Goal: Task Accomplishment & Management: Manage account settings

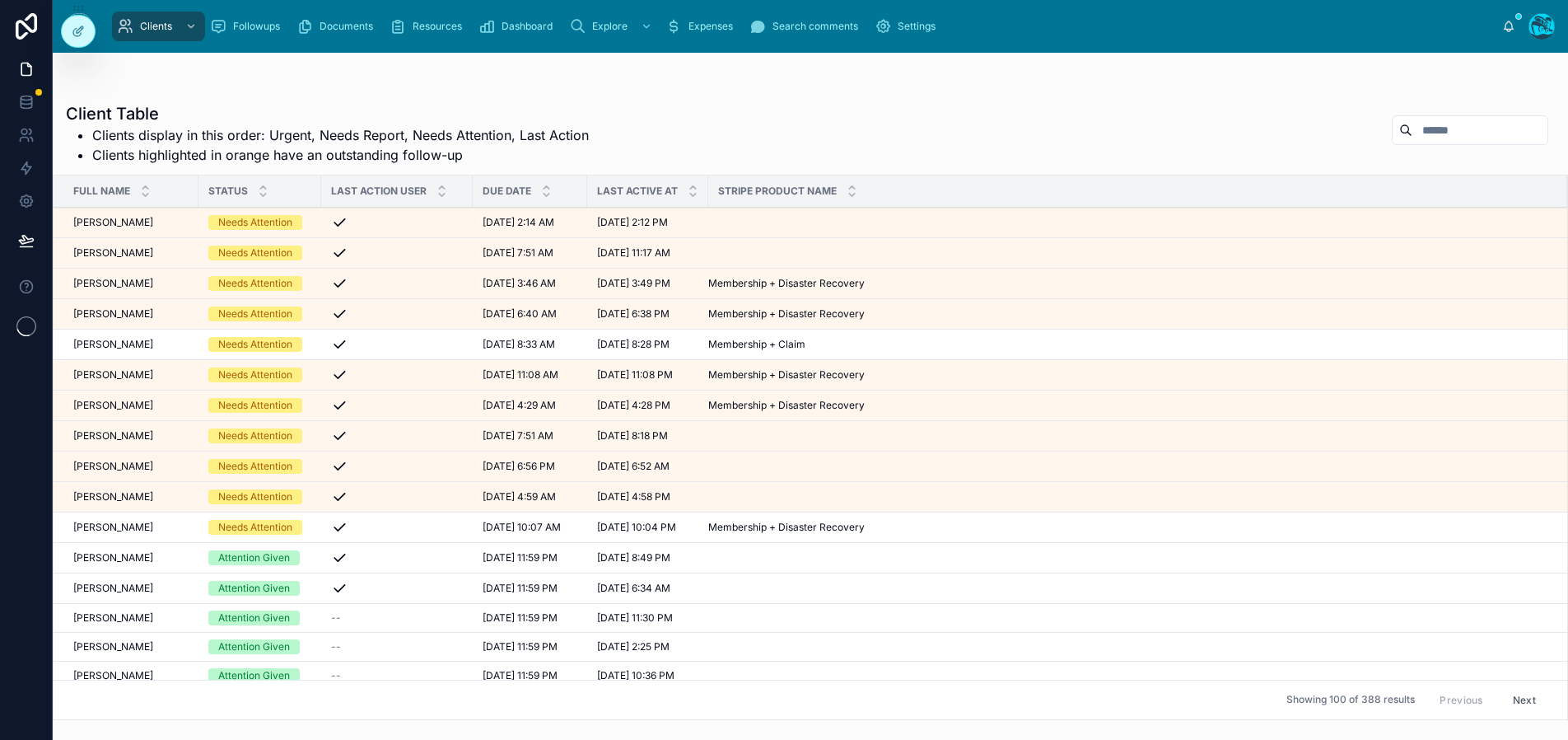
click at [1427, 133] on input "text" at bounding box center [1479, 130] width 135 height 23
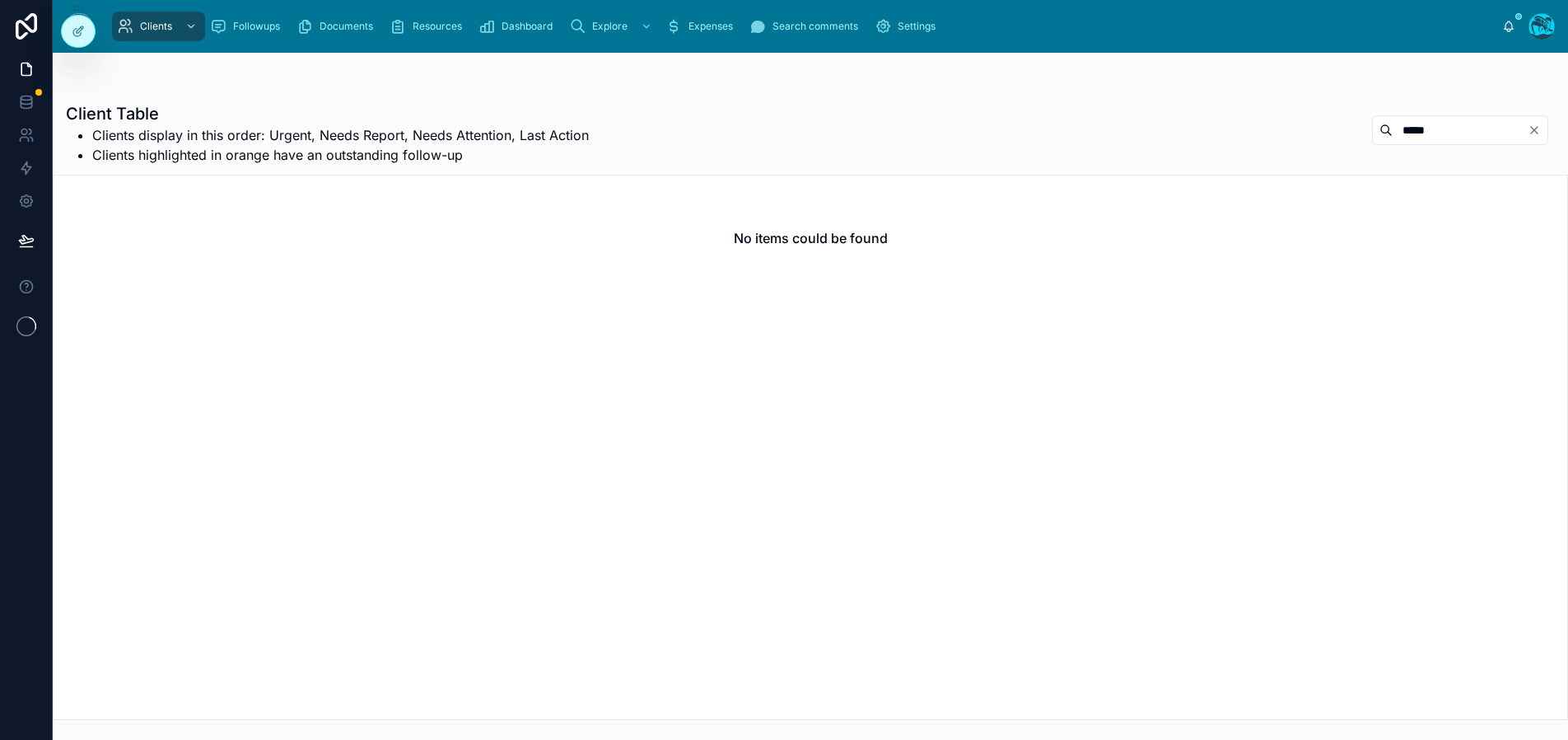
type input "****"
click at [20, 103] on icon at bounding box center [26, 103] width 17 height 17
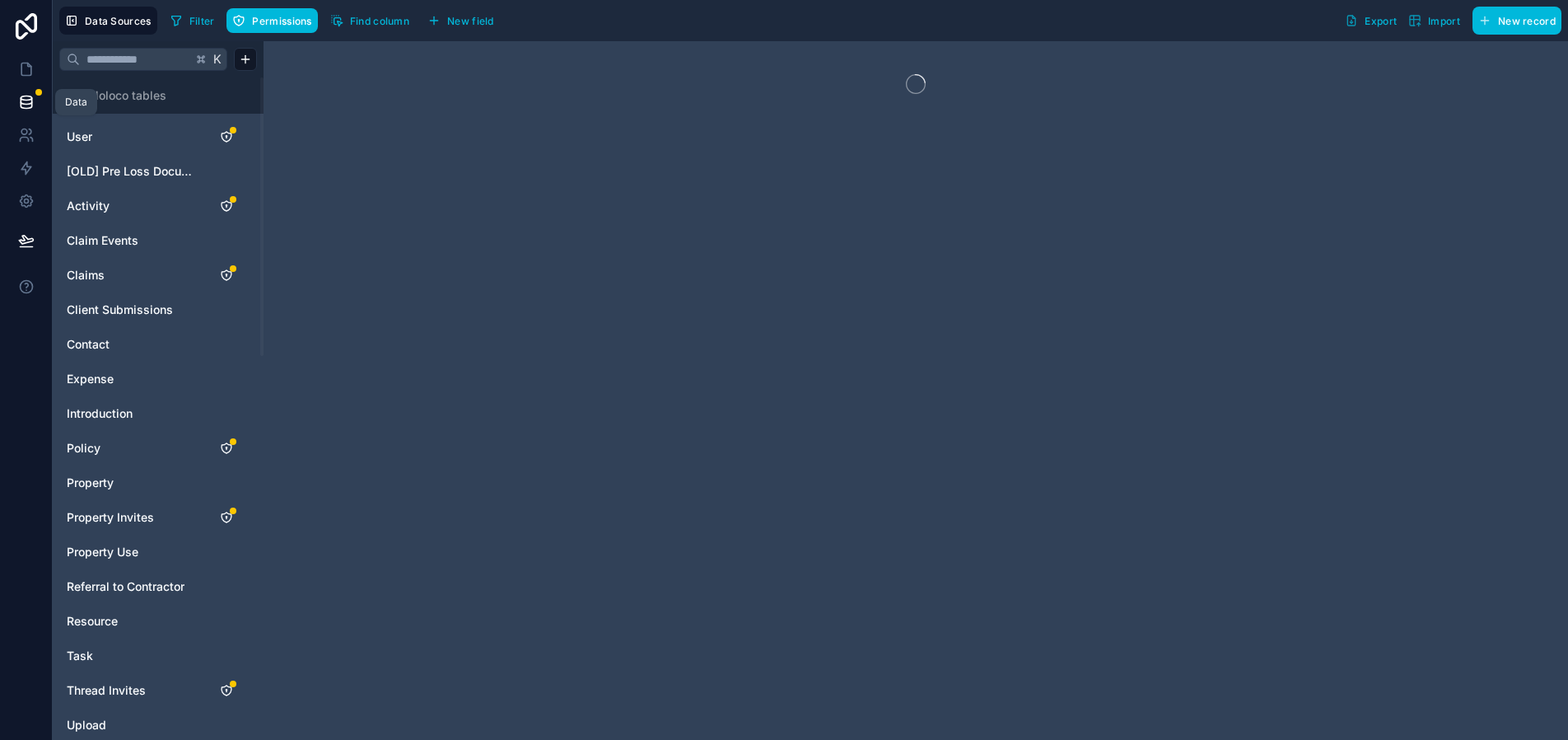
click at [20, 66] on icon at bounding box center [26, 69] width 17 height 17
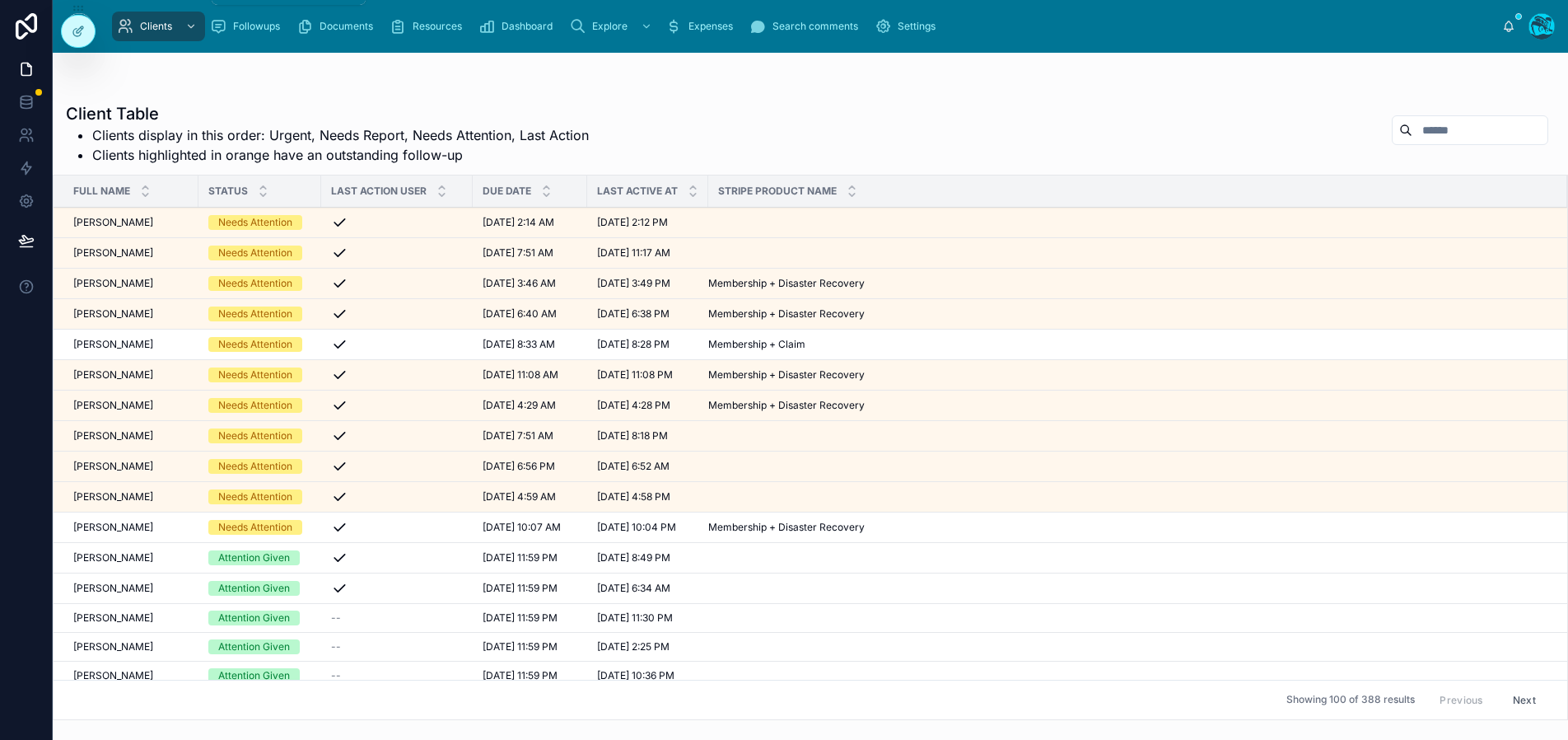
click at [180, 26] on div "scrollable content" at bounding box center [189, 26] width 21 height 26
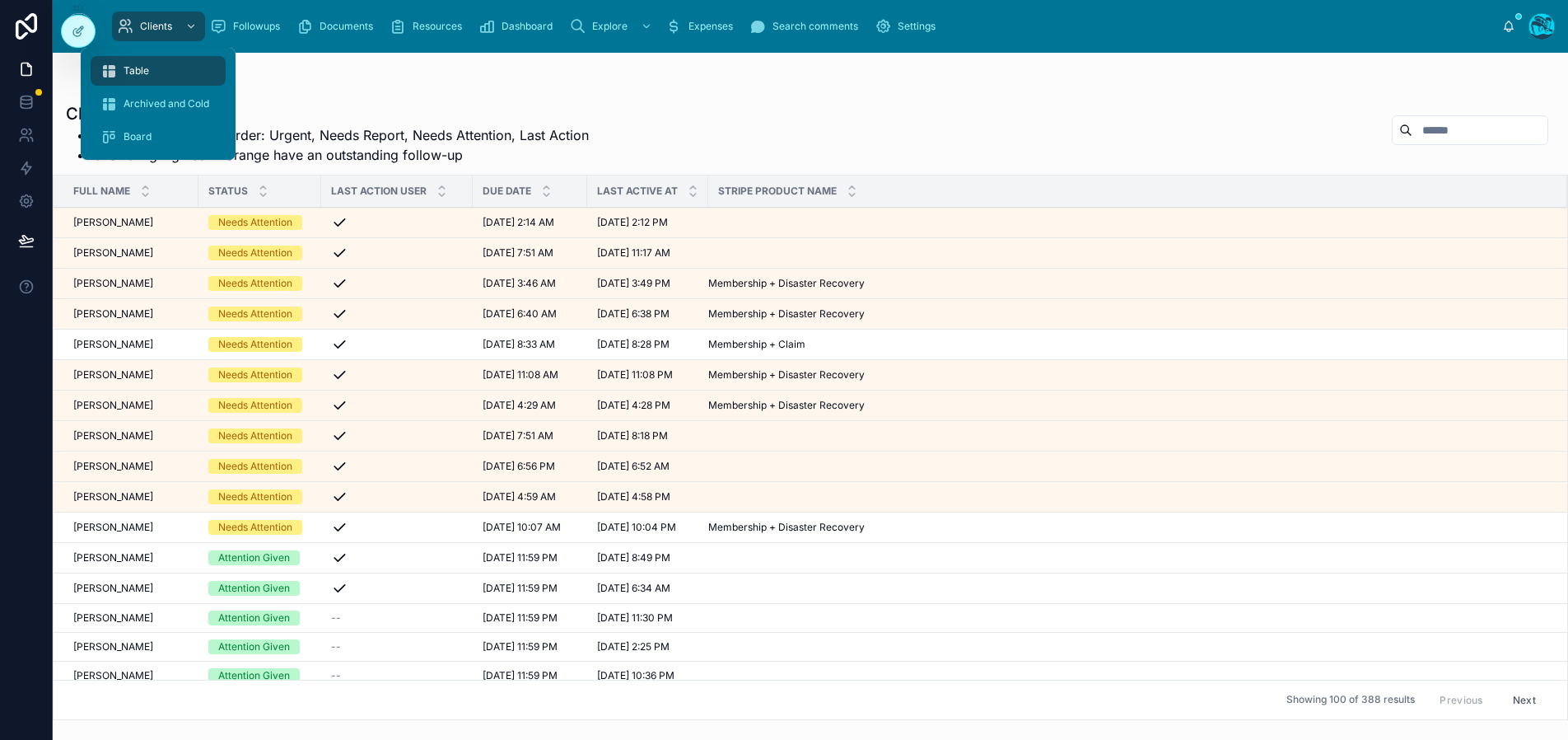
click at [167, 103] on span "Archived and Cold" at bounding box center [167, 103] width 86 height 13
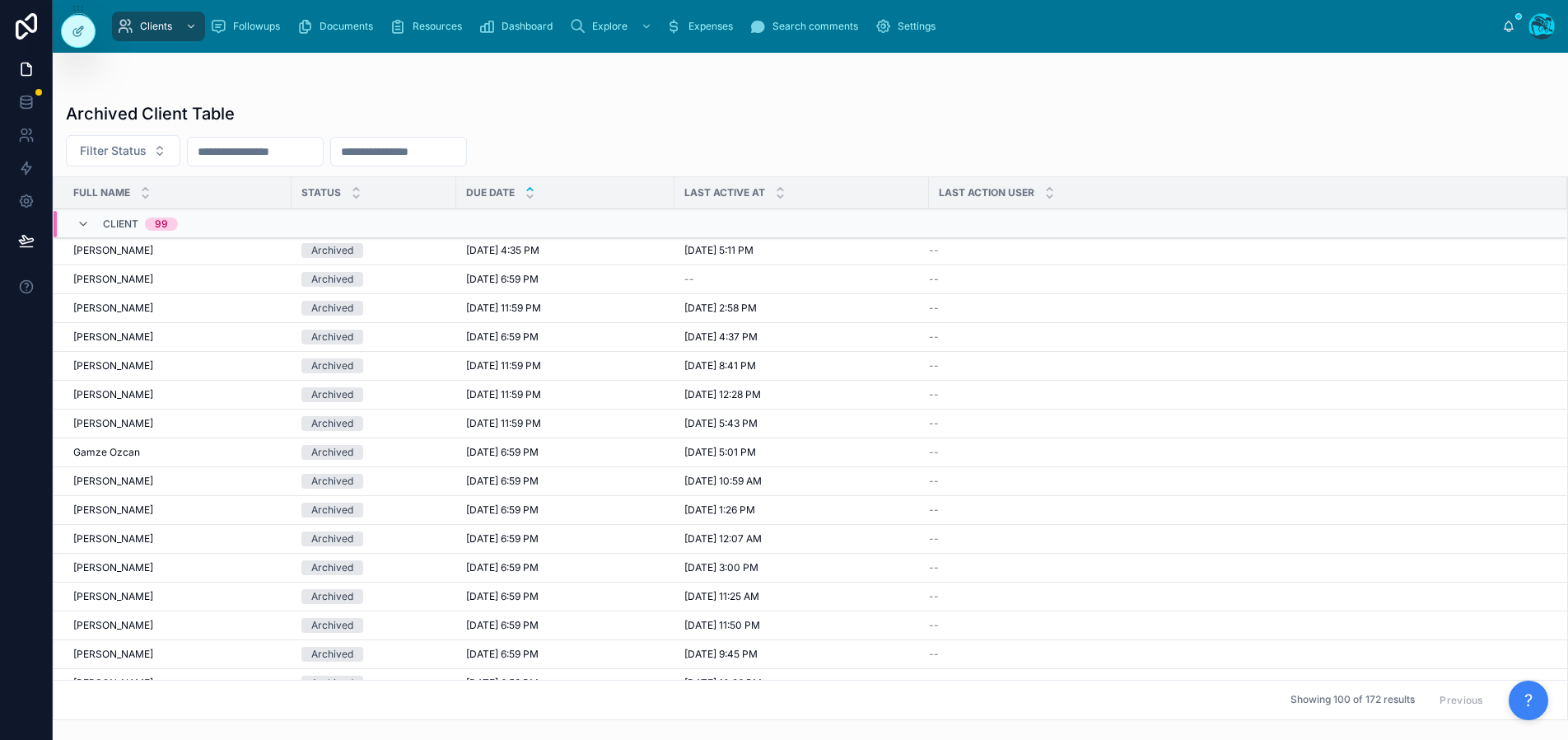
click at [252, 145] on input "text" at bounding box center [254, 151] width 135 height 23
type input "*****"
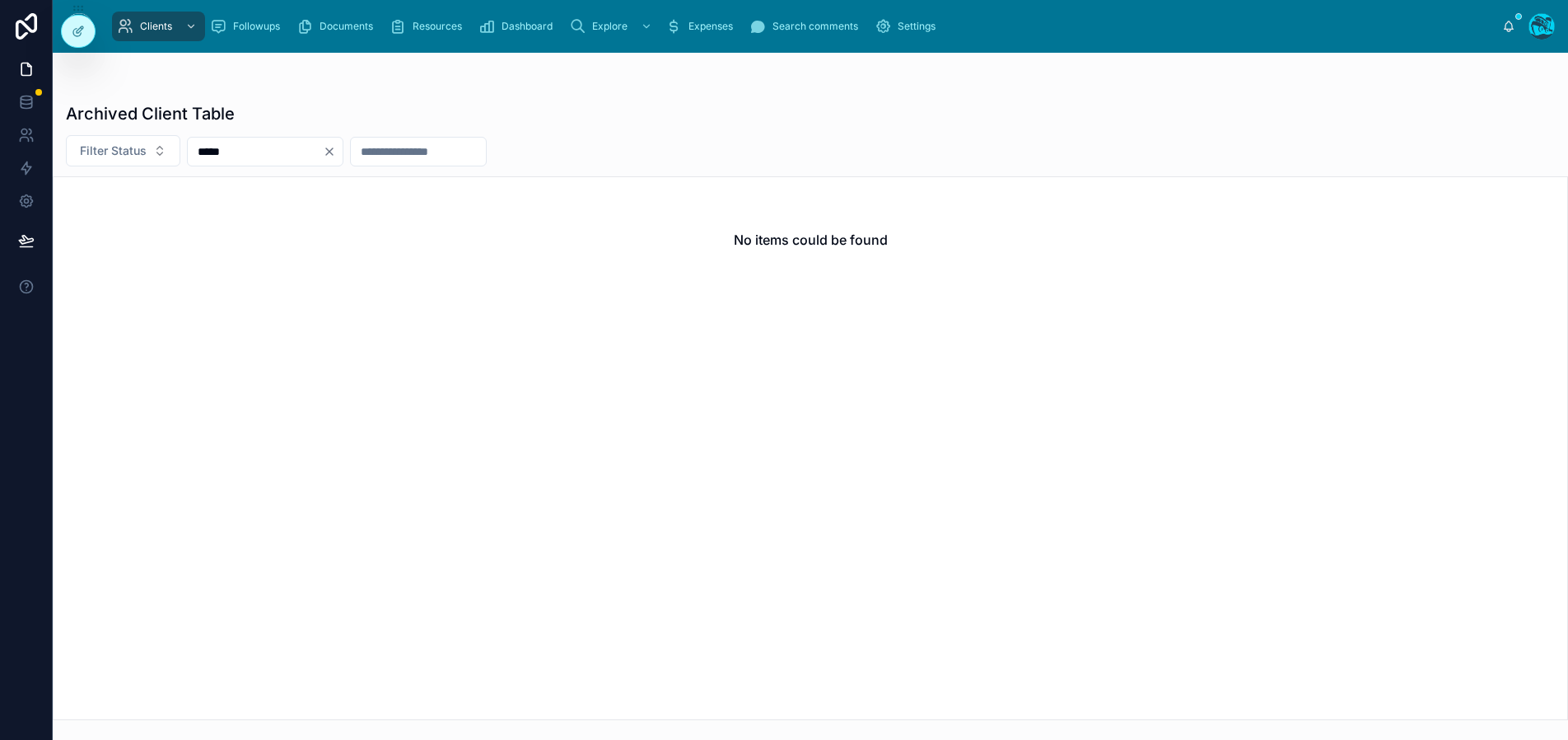
click at [247, 158] on input "*****" at bounding box center [254, 151] width 135 height 23
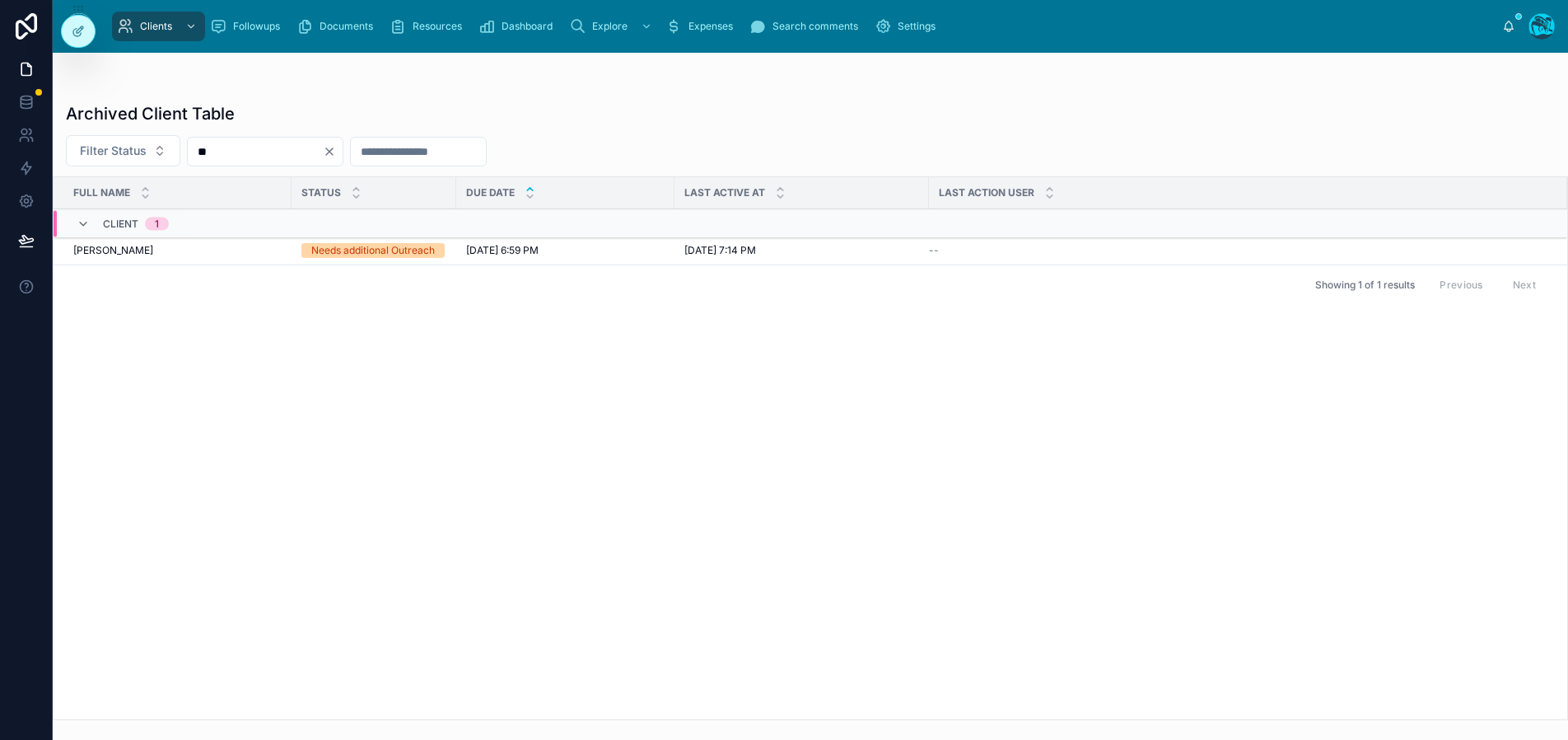
type input "*"
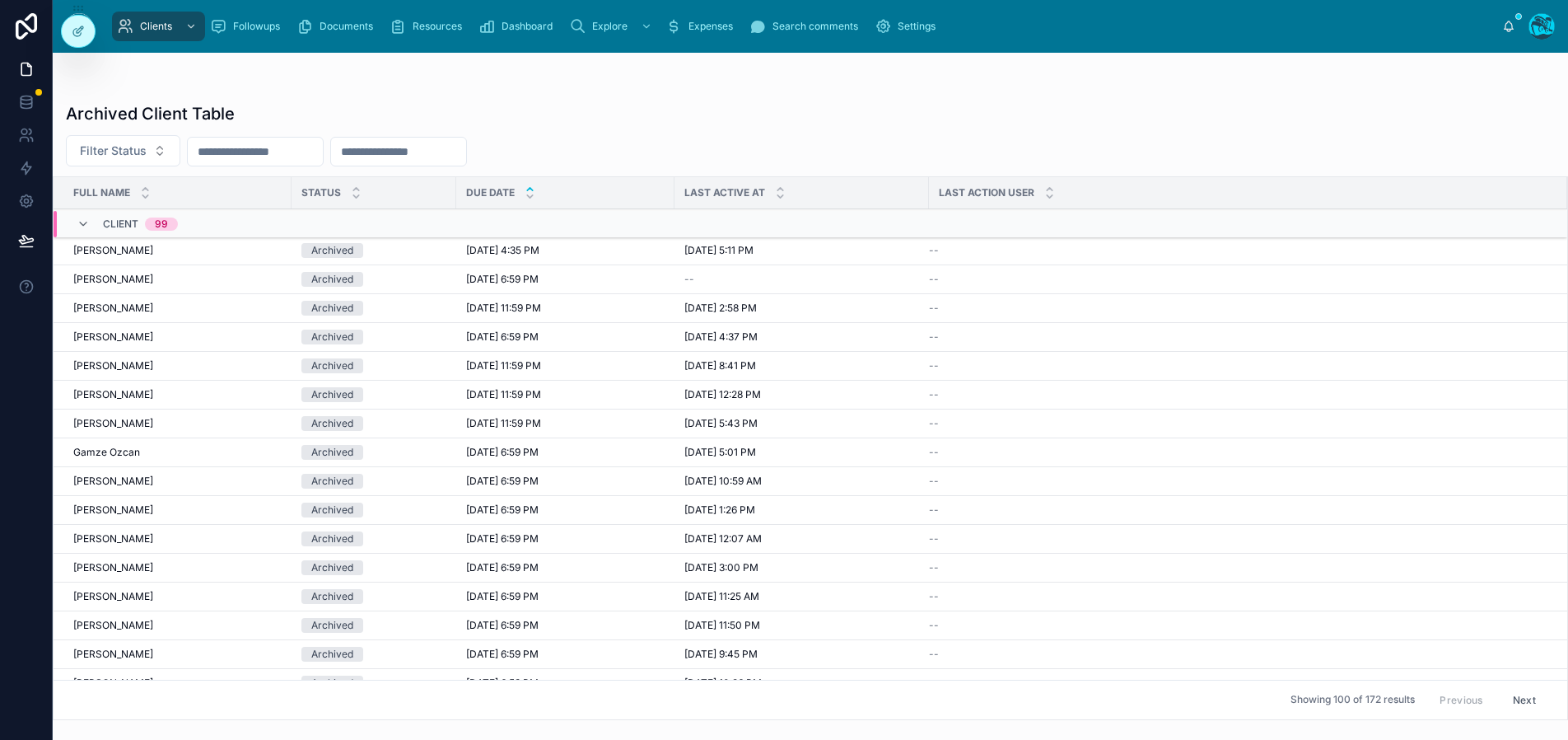
click at [407, 148] on input "text" at bounding box center [398, 151] width 135 height 23
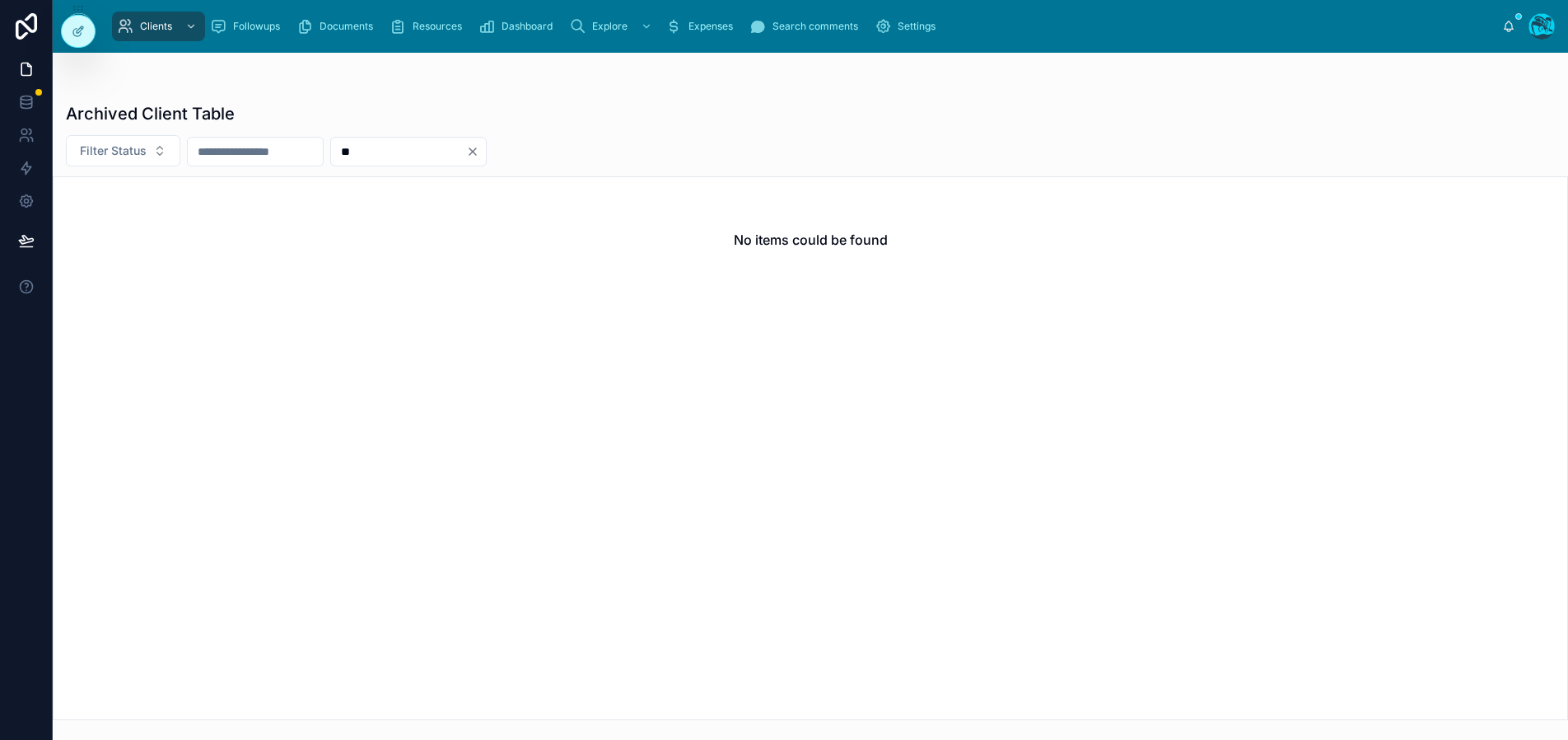
type input "*"
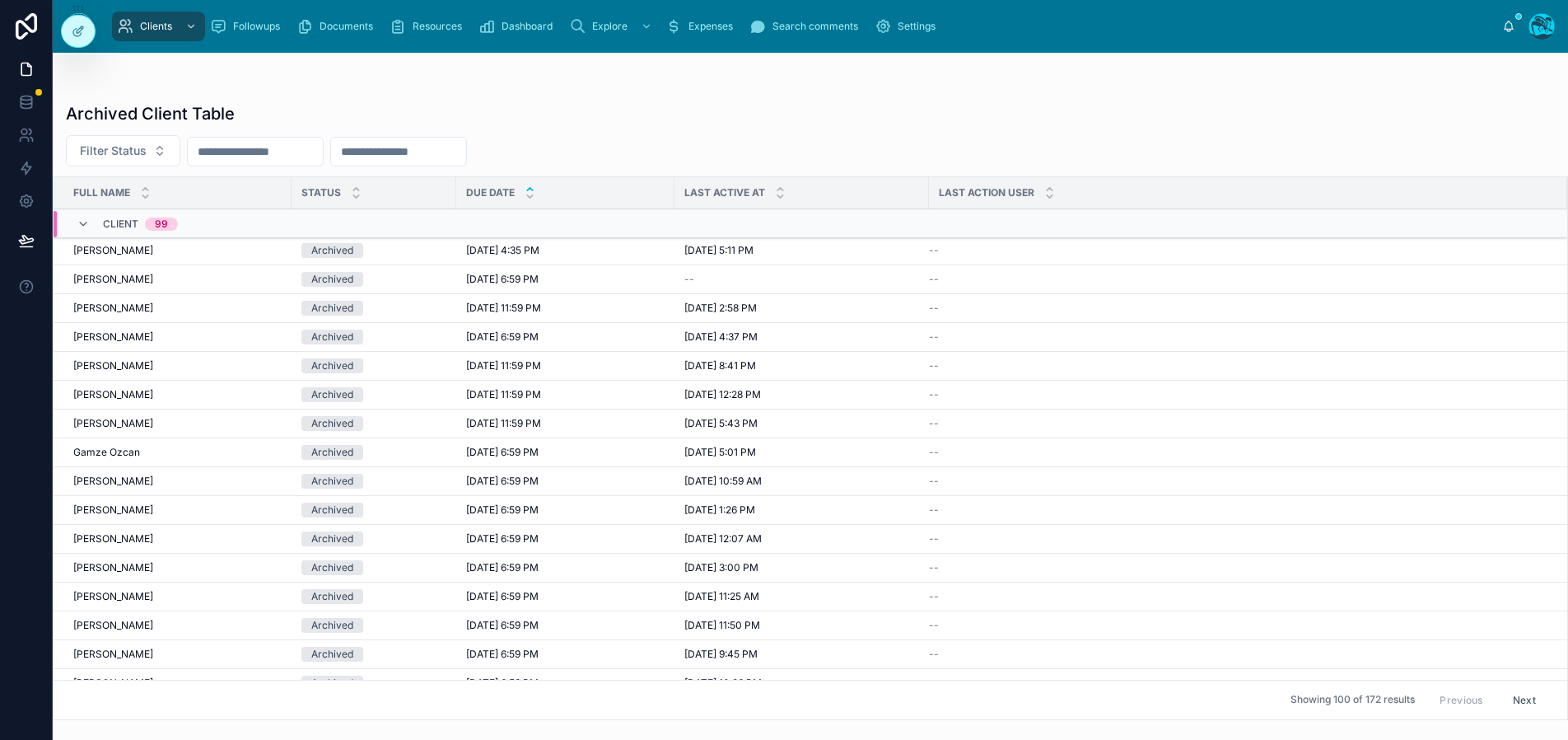
click at [135, 144] on span "Filter Status" at bounding box center [114, 151] width 67 height 17
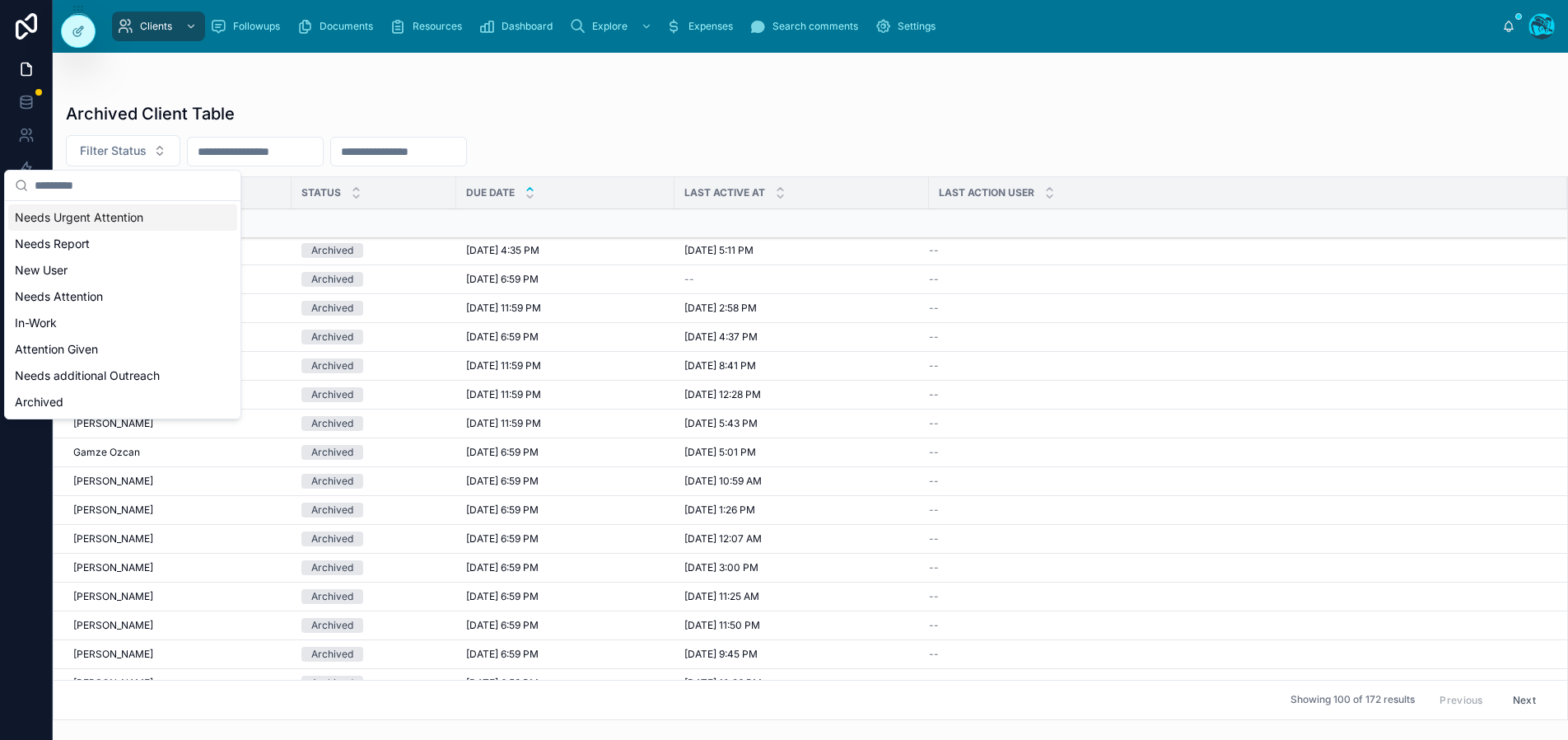
click at [183, 79] on div at bounding box center [811, 86] width 1489 height 13
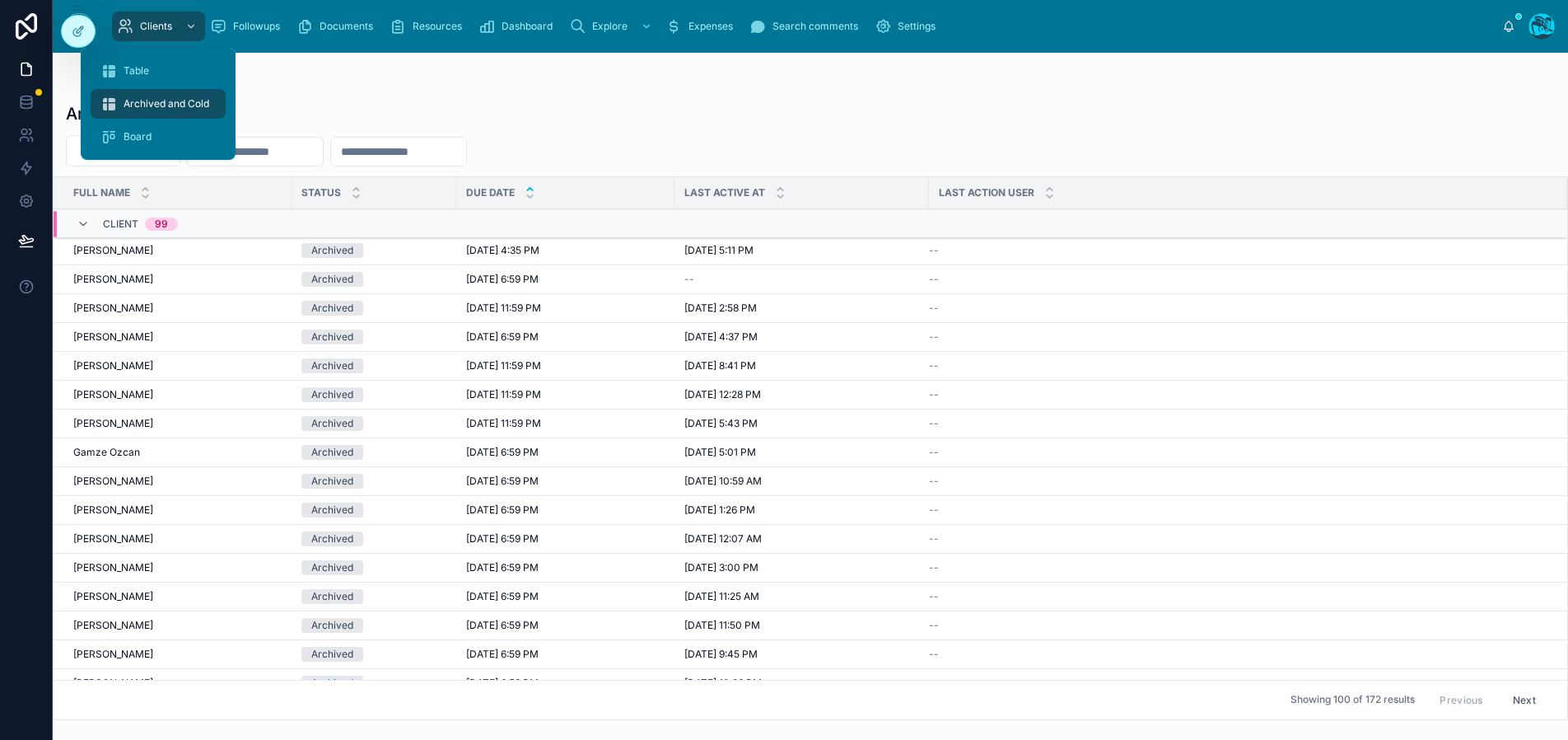
click at [170, 24] on span "Clients" at bounding box center [156, 26] width 32 height 13
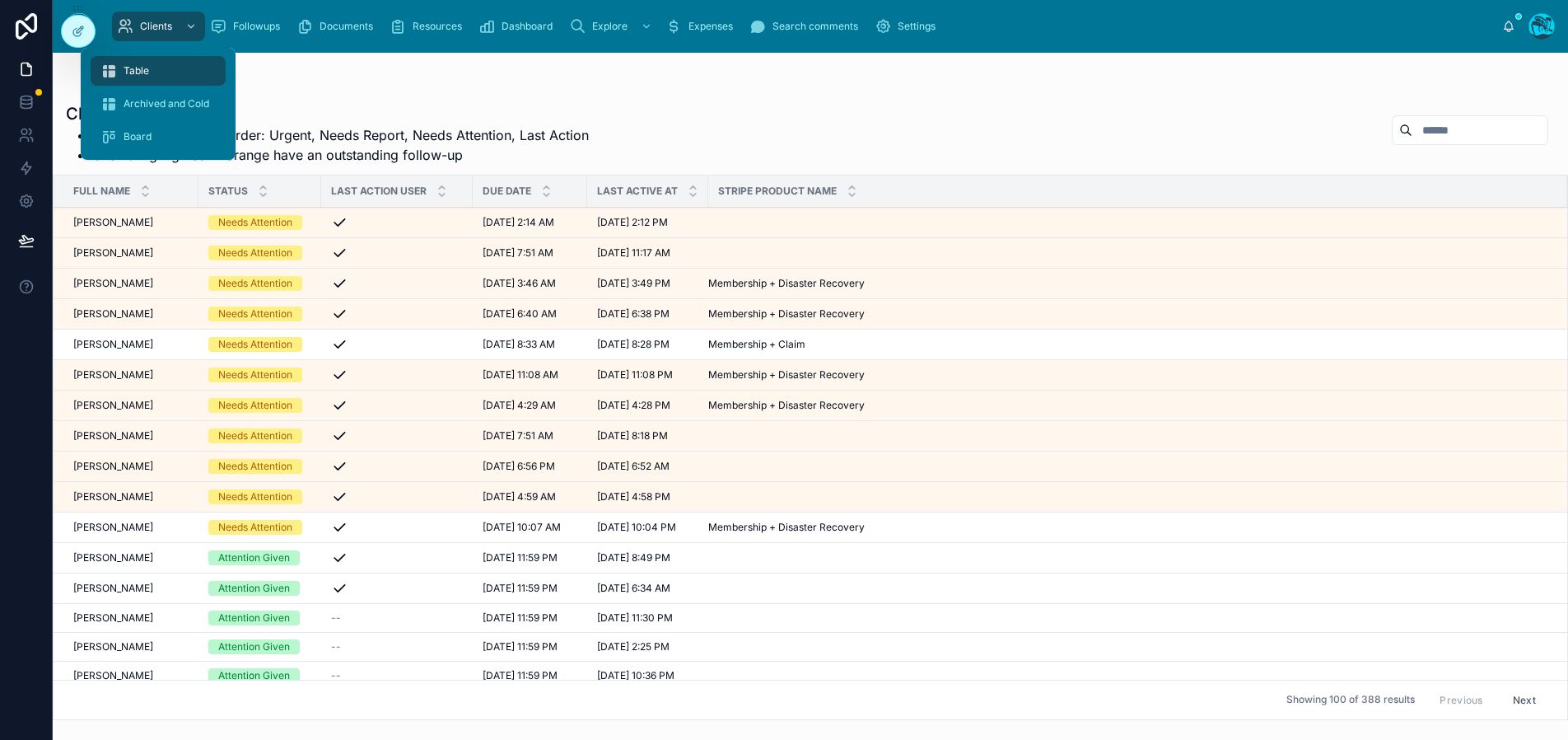
click at [167, 22] on span "Clients" at bounding box center [156, 26] width 32 height 13
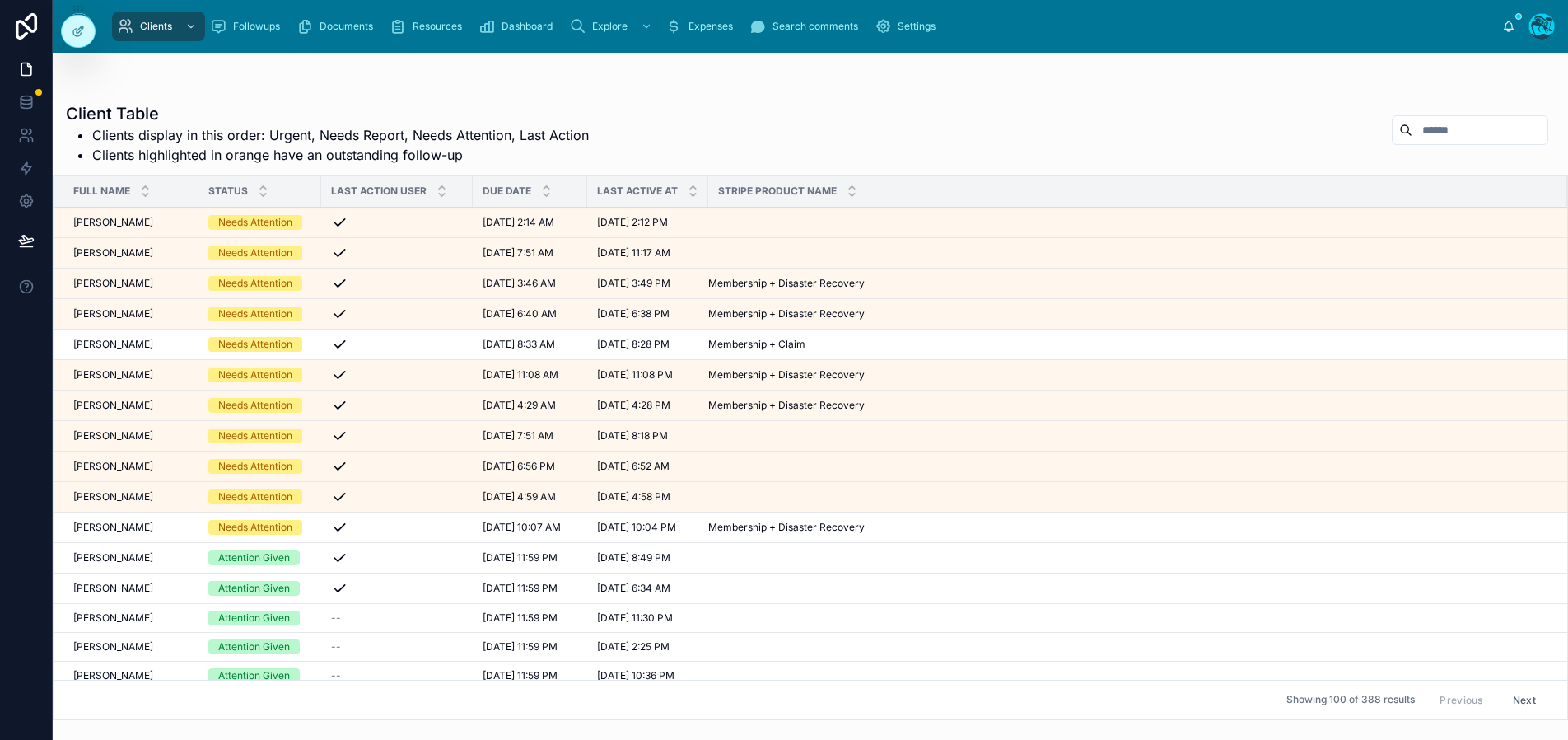
drag, startPoint x: 1404, startPoint y: 131, endPoint x: 1422, endPoint y: 128, distance: 18.2
click at [1419, 129] on input "text" at bounding box center [1479, 130] width 135 height 23
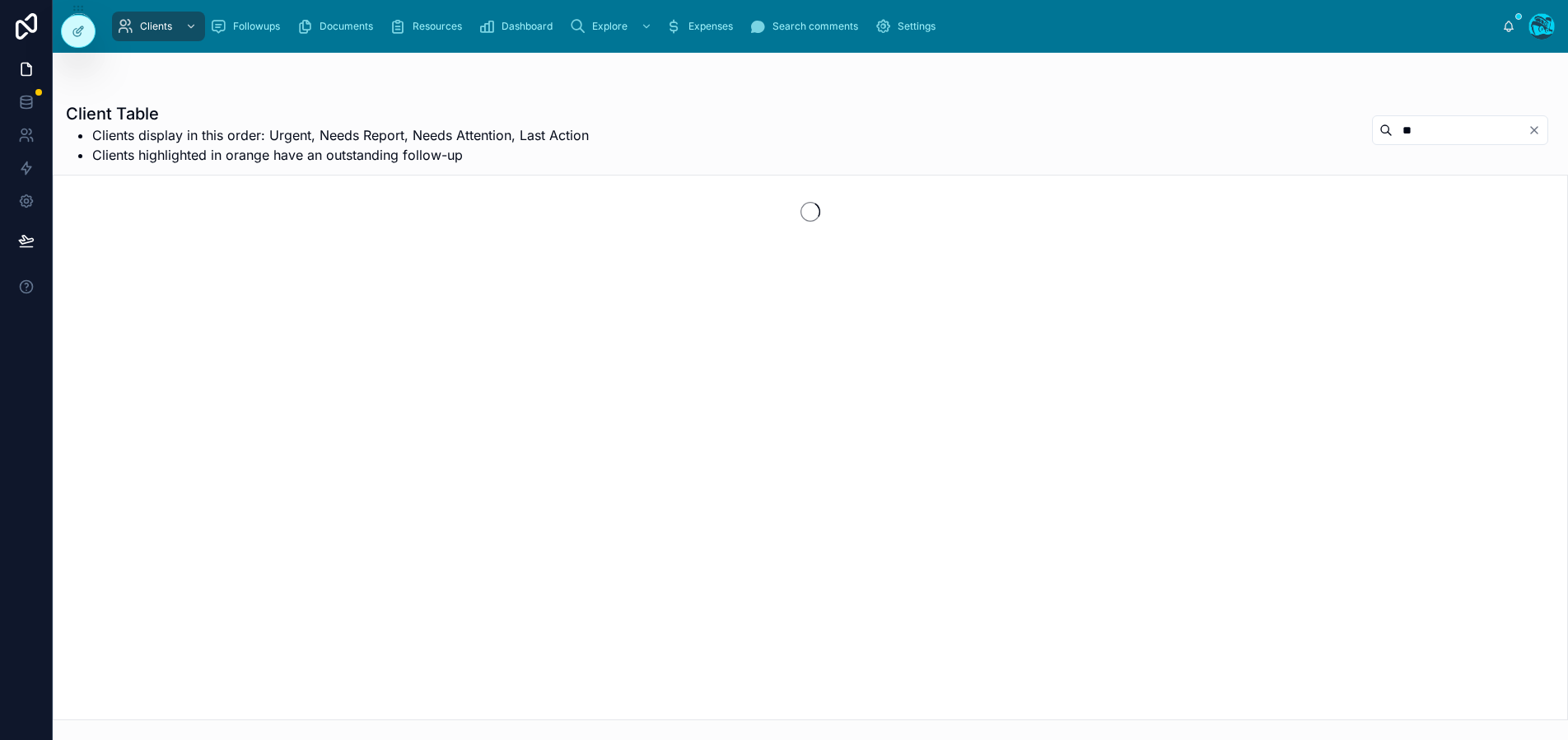
type input "*"
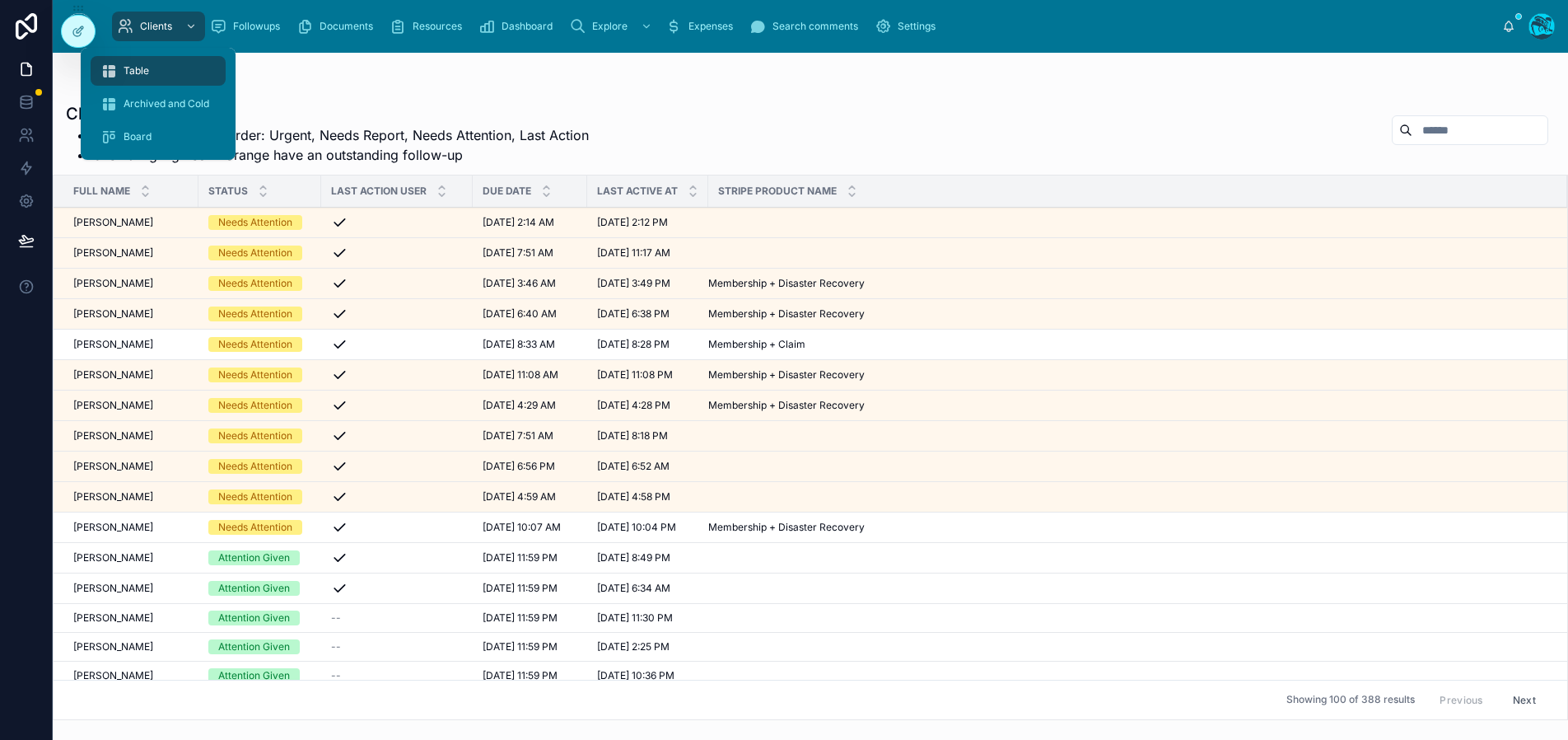
click at [167, 19] on div "Clients" at bounding box center [157, 26] width 83 height 26
click at [130, 103] on span "Archived and Cold" at bounding box center [167, 103] width 86 height 13
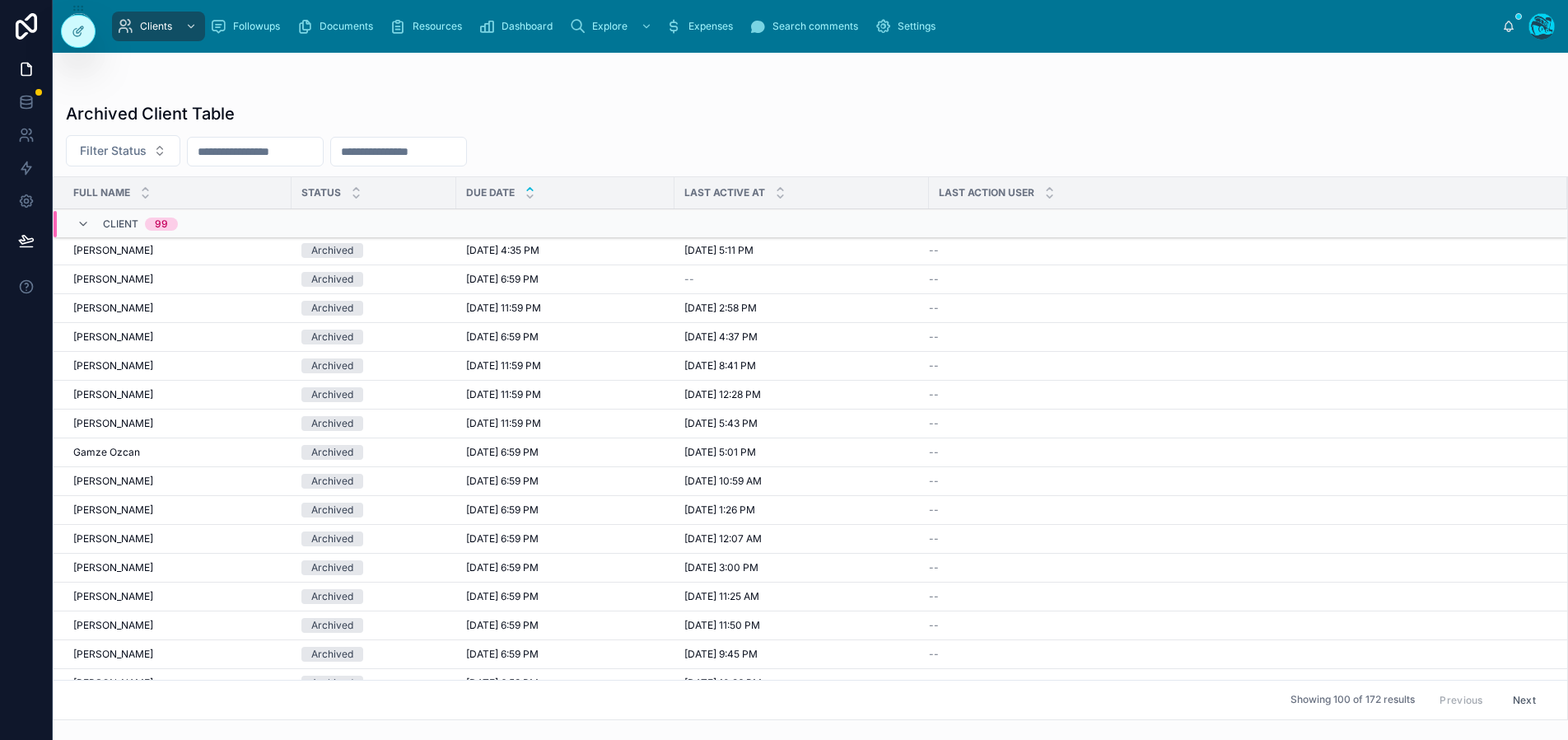
click at [225, 152] on input "text" at bounding box center [254, 151] width 135 height 23
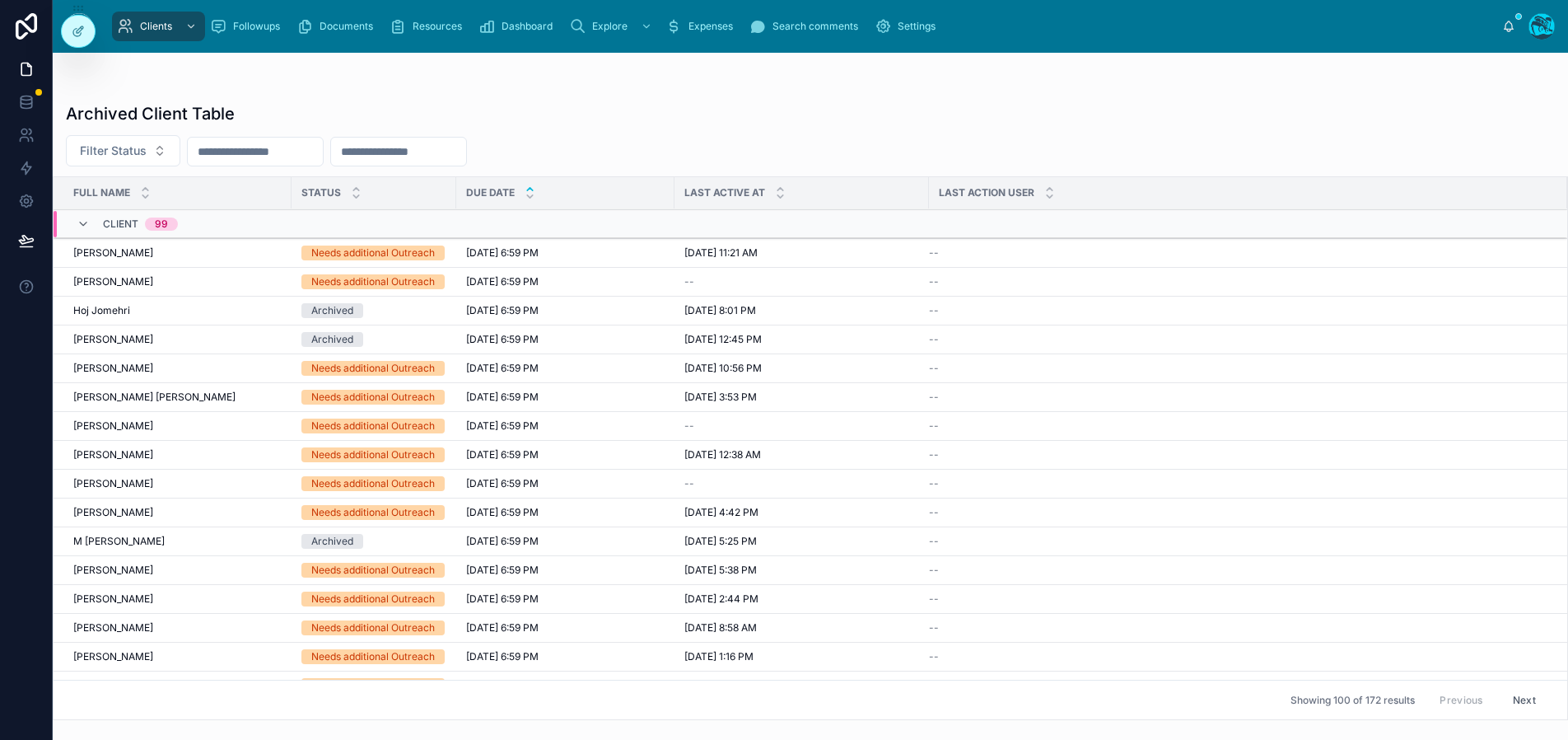
scroll to position [2489, 0]
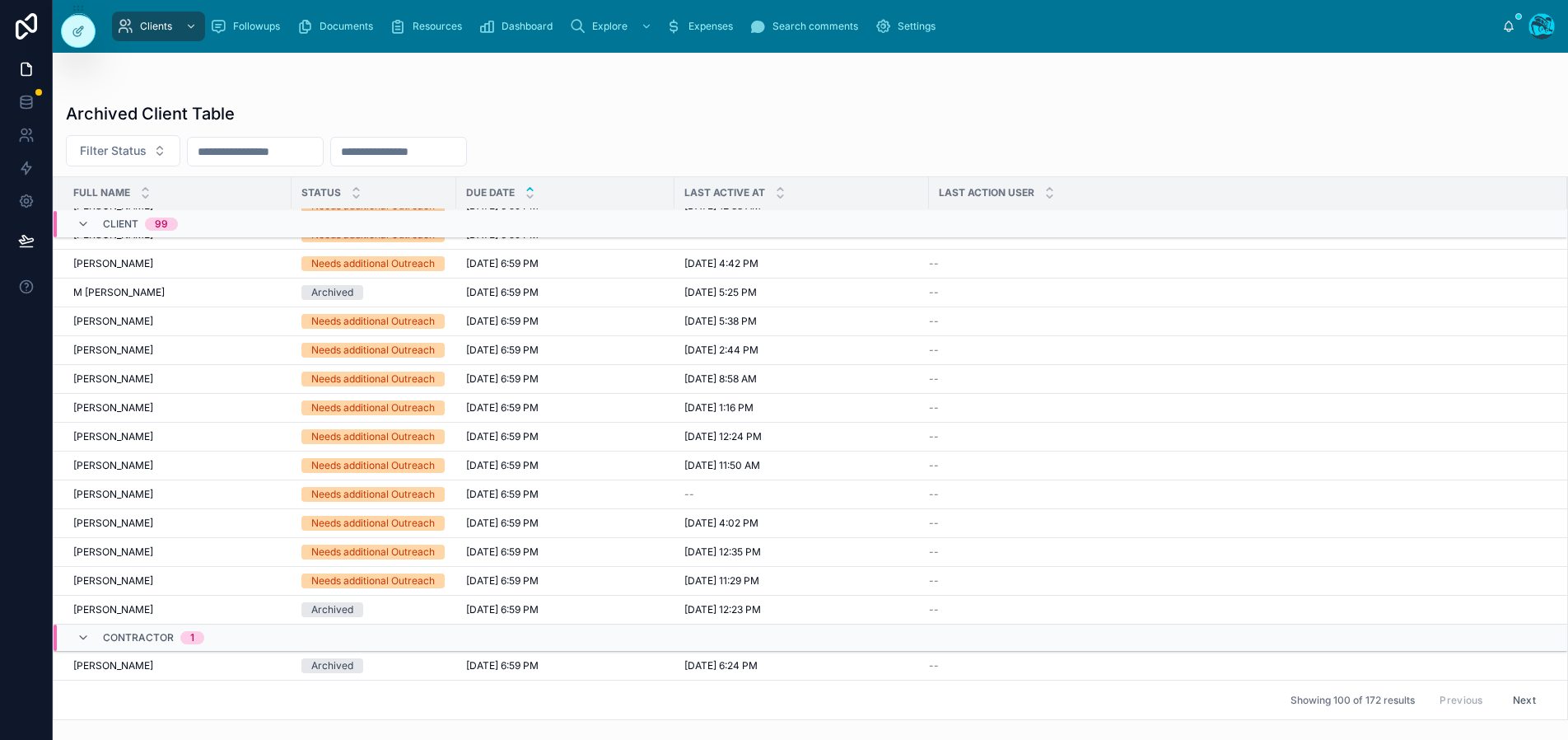
click at [1524, 694] on button "Next" at bounding box center [1523, 699] width 46 height 25
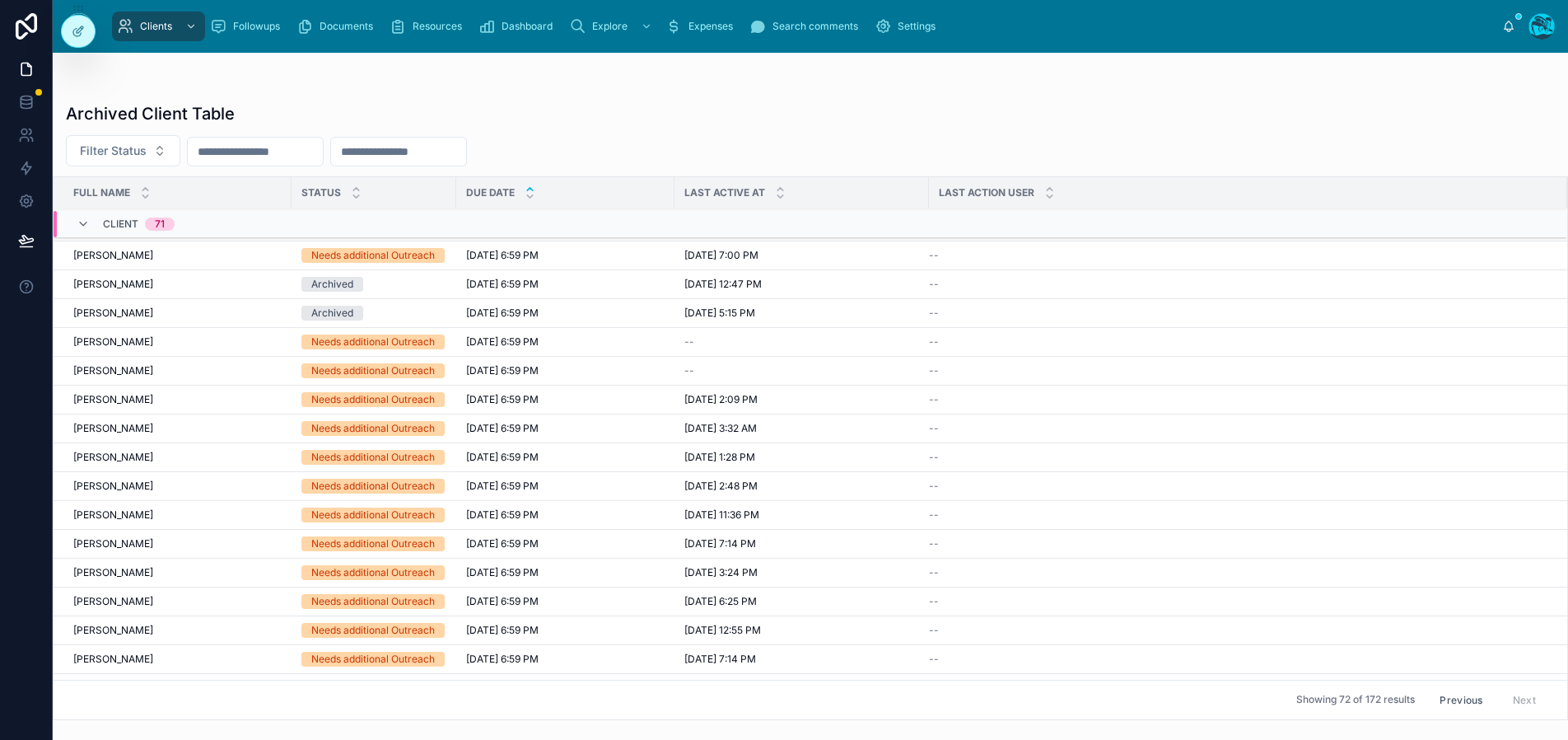
scroll to position [228, 0]
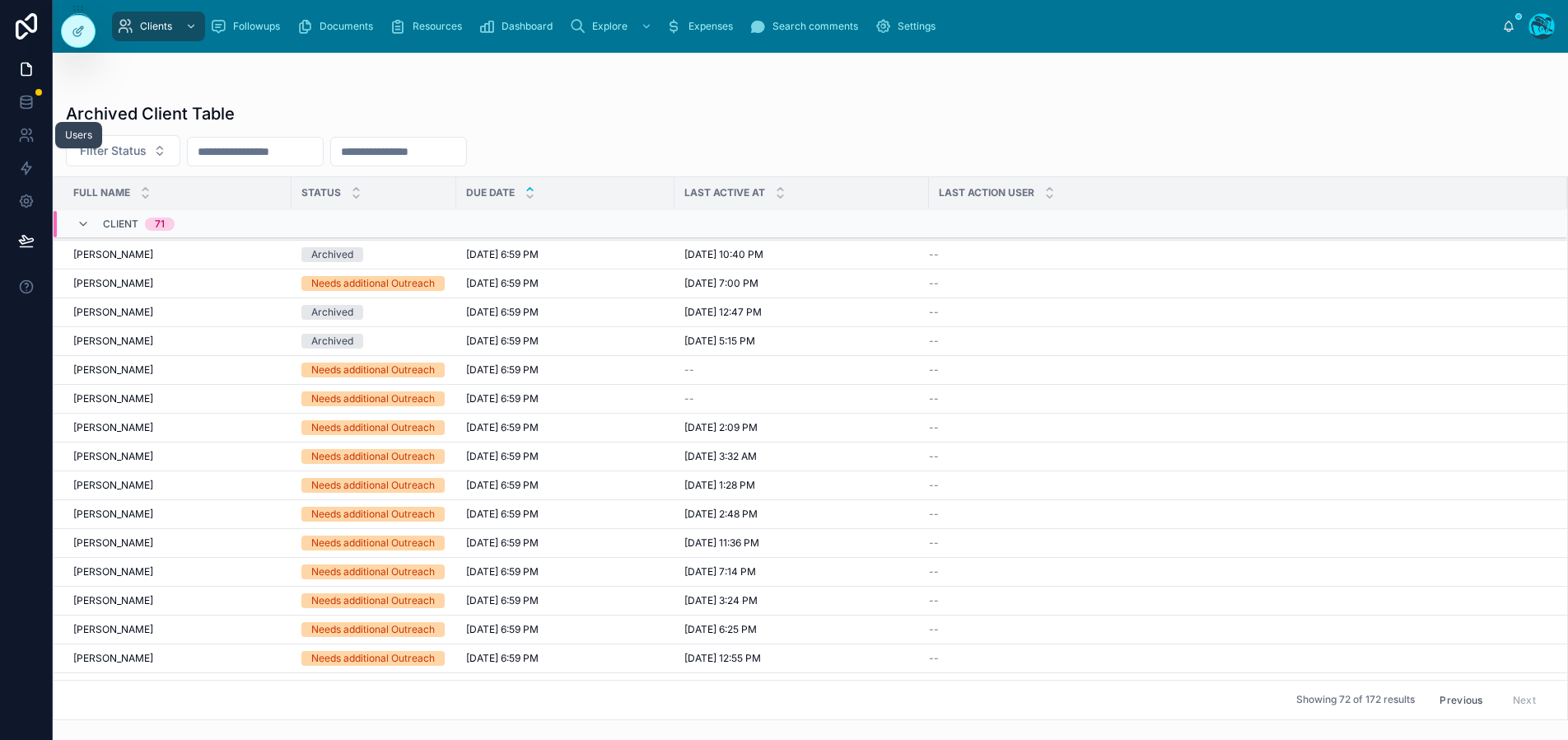
click at [28, 139] on icon at bounding box center [23, 140] width 8 height 4
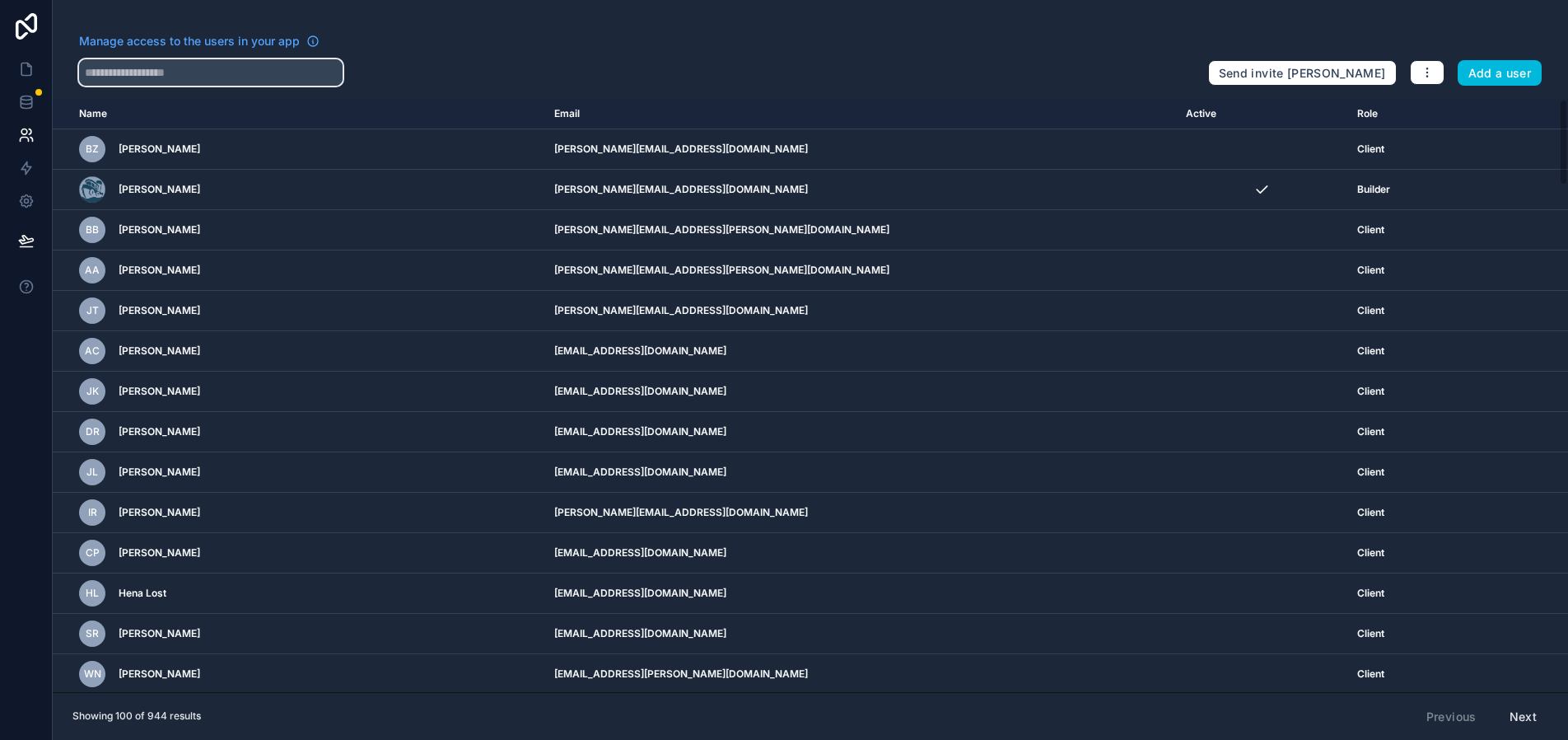
click at [203, 72] on input "text" at bounding box center [211, 73] width 264 height 26
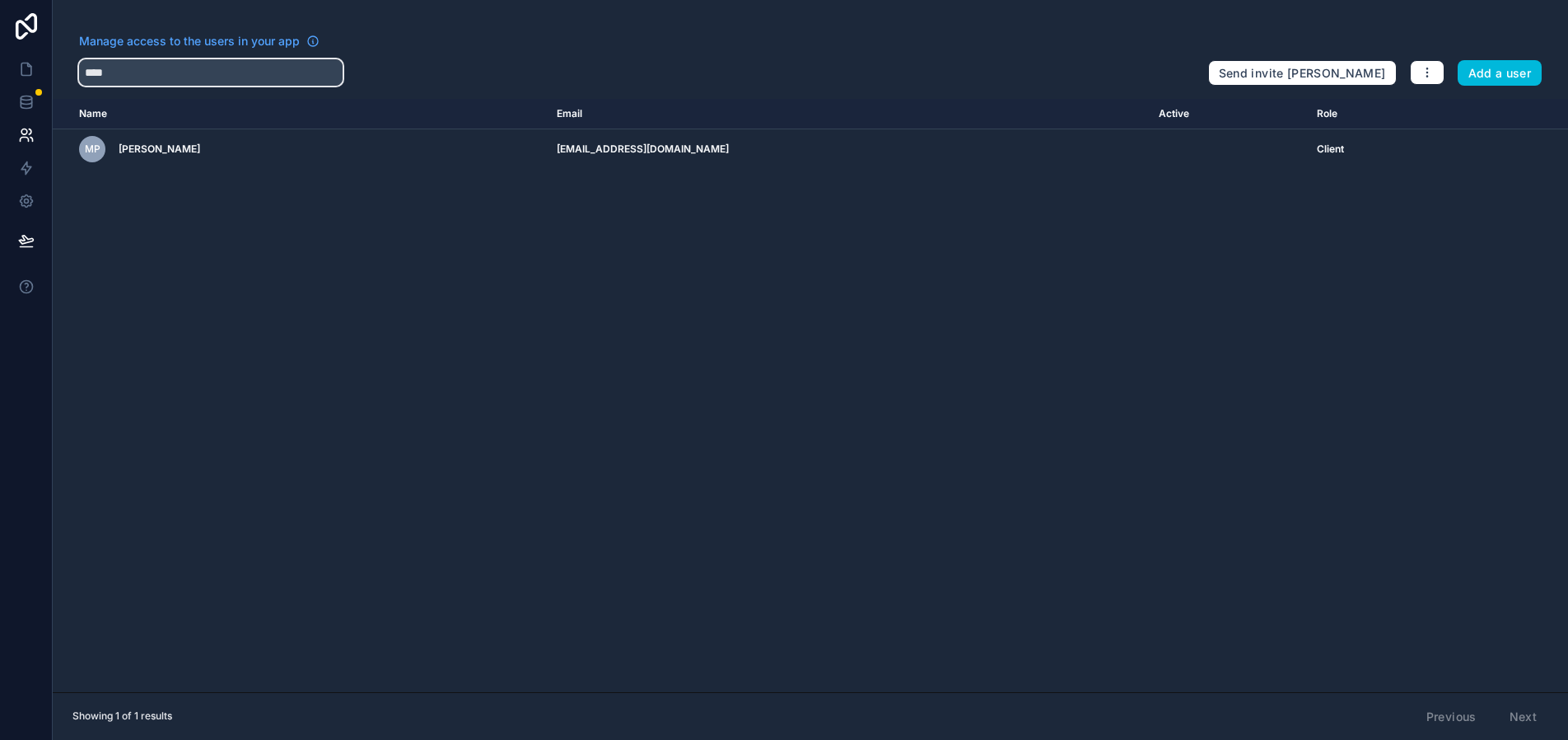
type input "****"
click at [0, 0] on icon "scrollable content" at bounding box center [0, 0] width 0 height 0
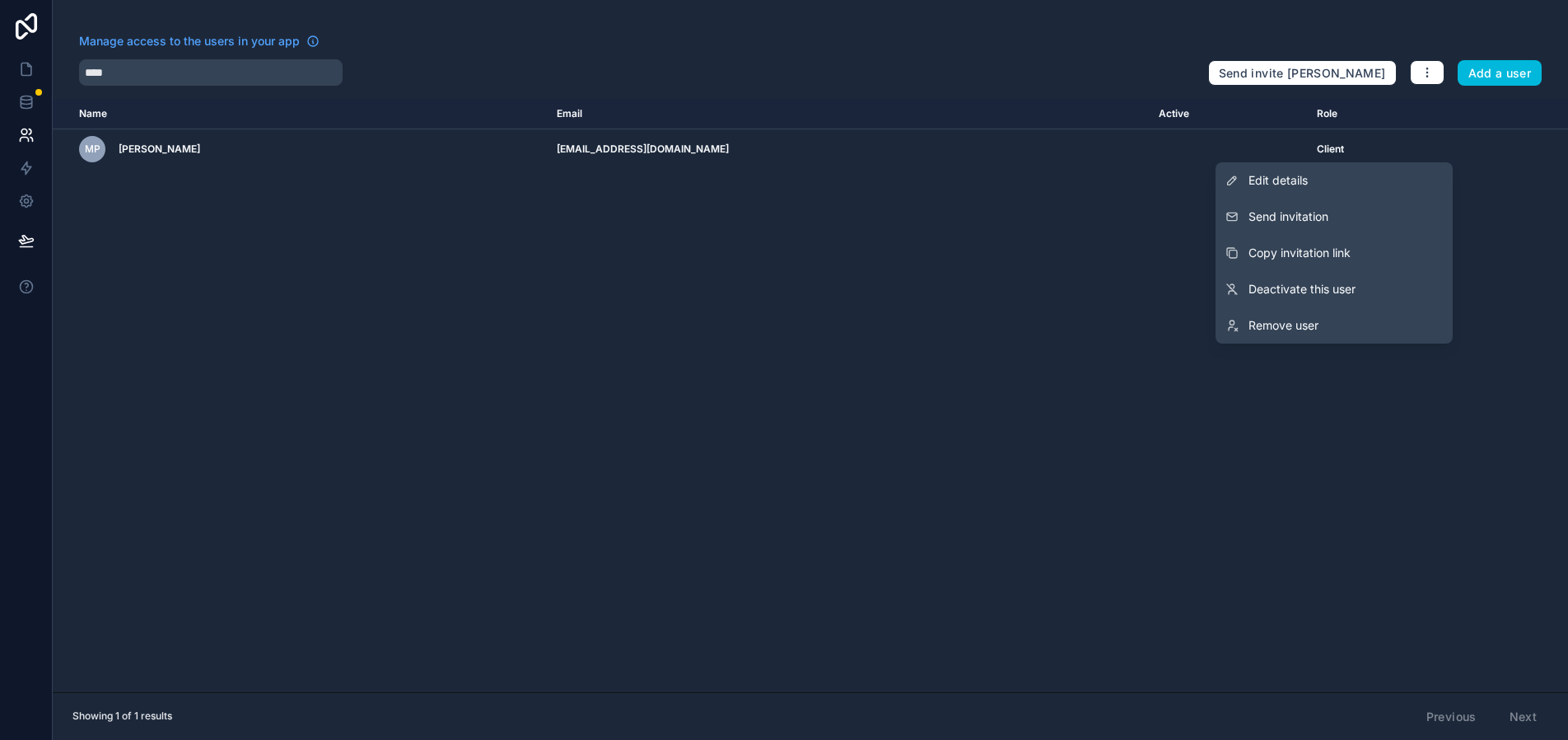
click at [1290, 295] on span "Deactivate this user" at bounding box center [1302, 289] width 107 height 17
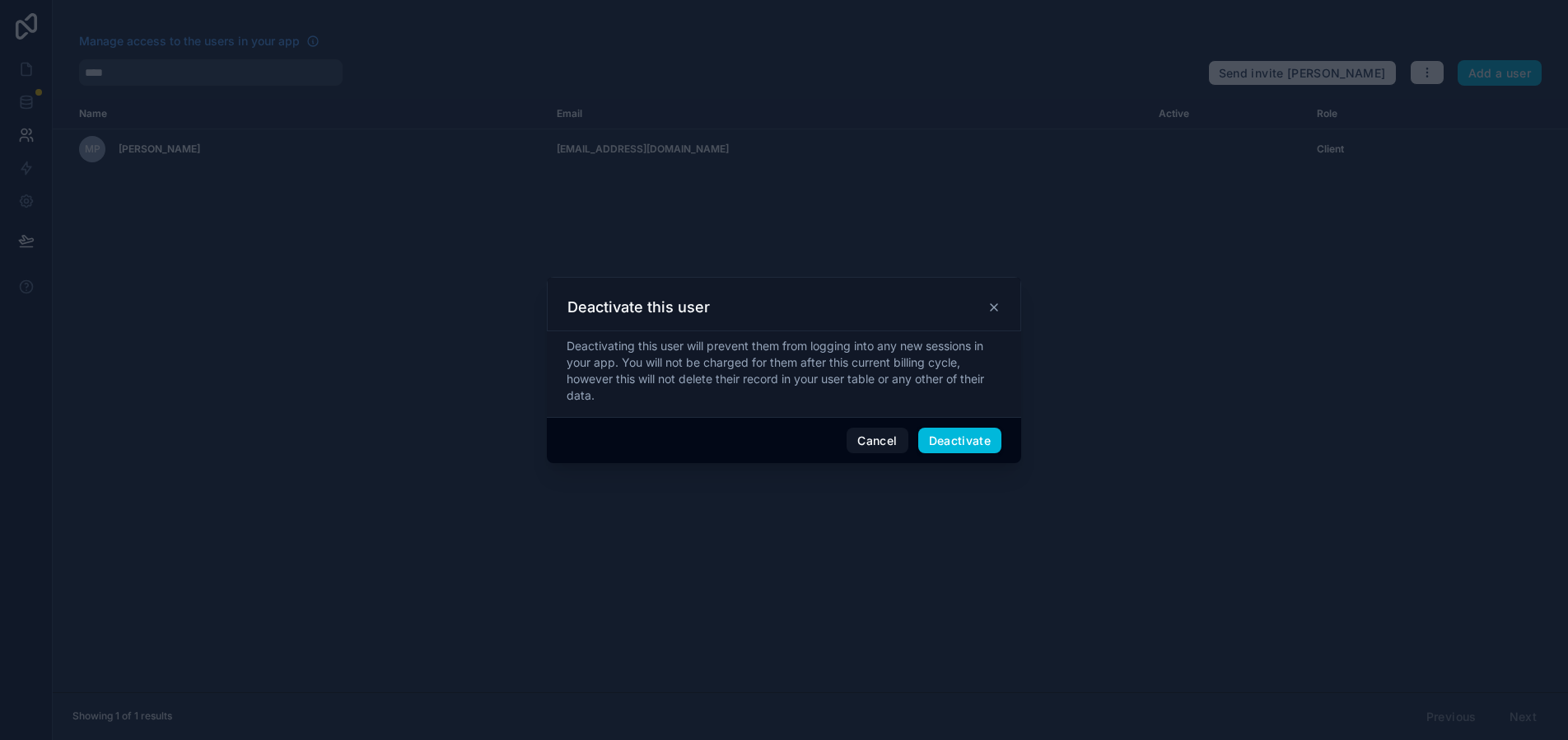
click at [953, 439] on button "Deactivate" at bounding box center [960, 441] width 84 height 26
